Goal: Register for event/course

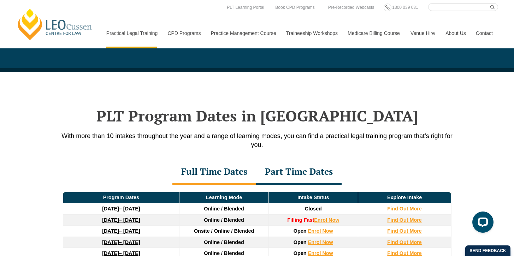
scroll to position [763, 0]
